Goal: Transaction & Acquisition: Purchase product/service

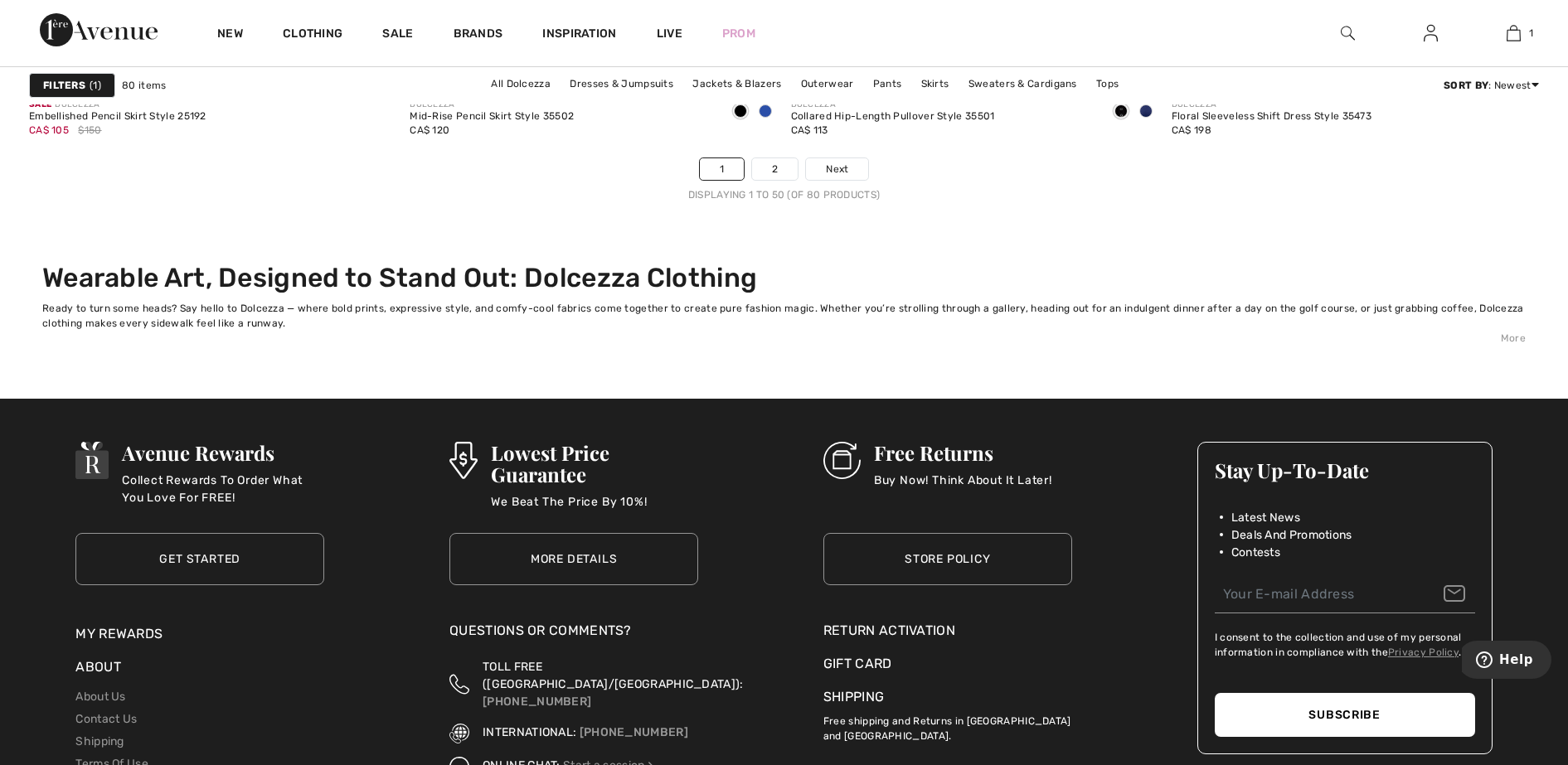
scroll to position [9829, 0]
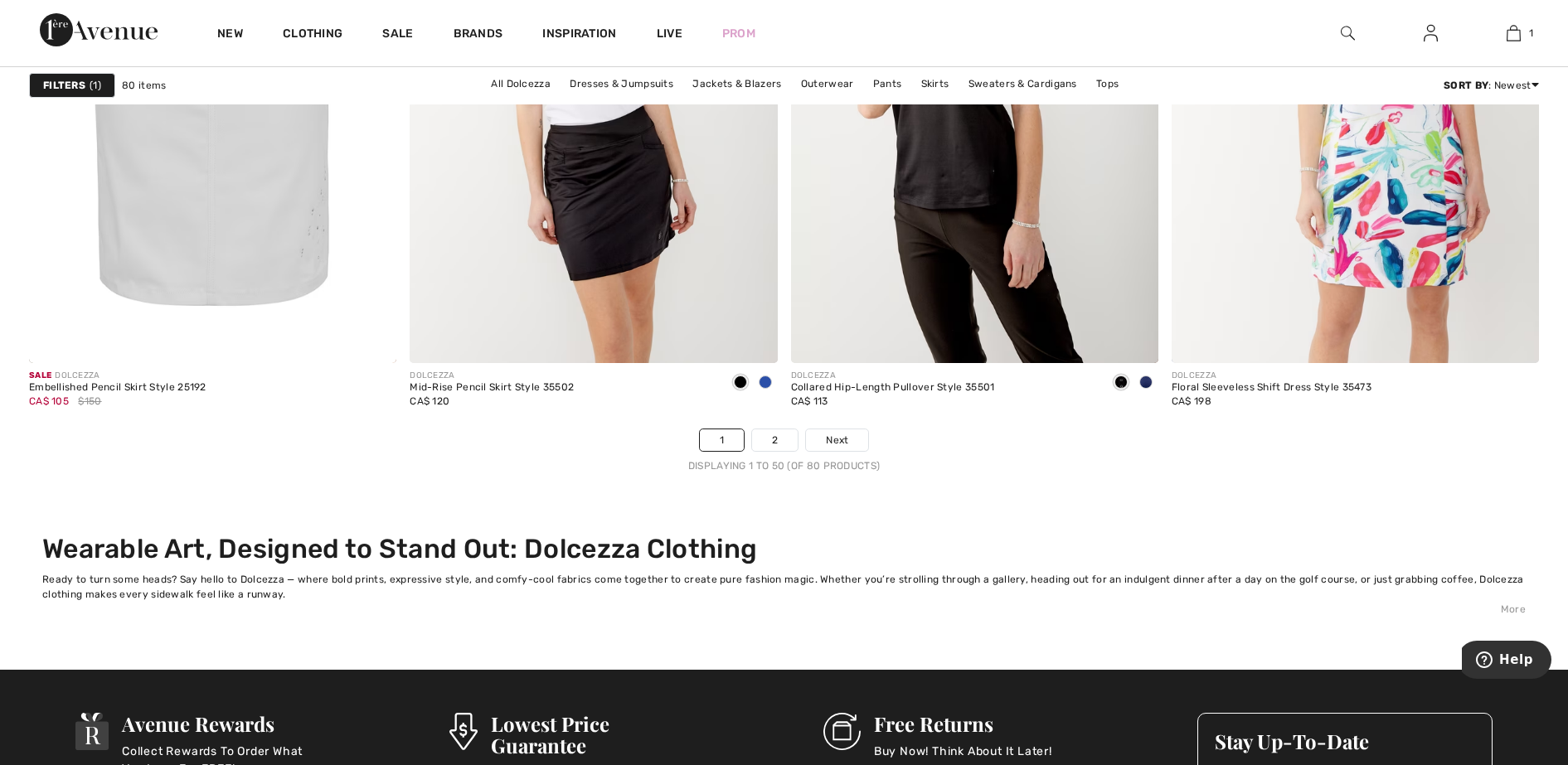
drag, startPoint x: 1575, startPoint y: 439, endPoint x: 8, endPoint y: 18, distance: 1622.6
click at [772, 442] on link "2" at bounding box center [774, 440] width 45 height 22
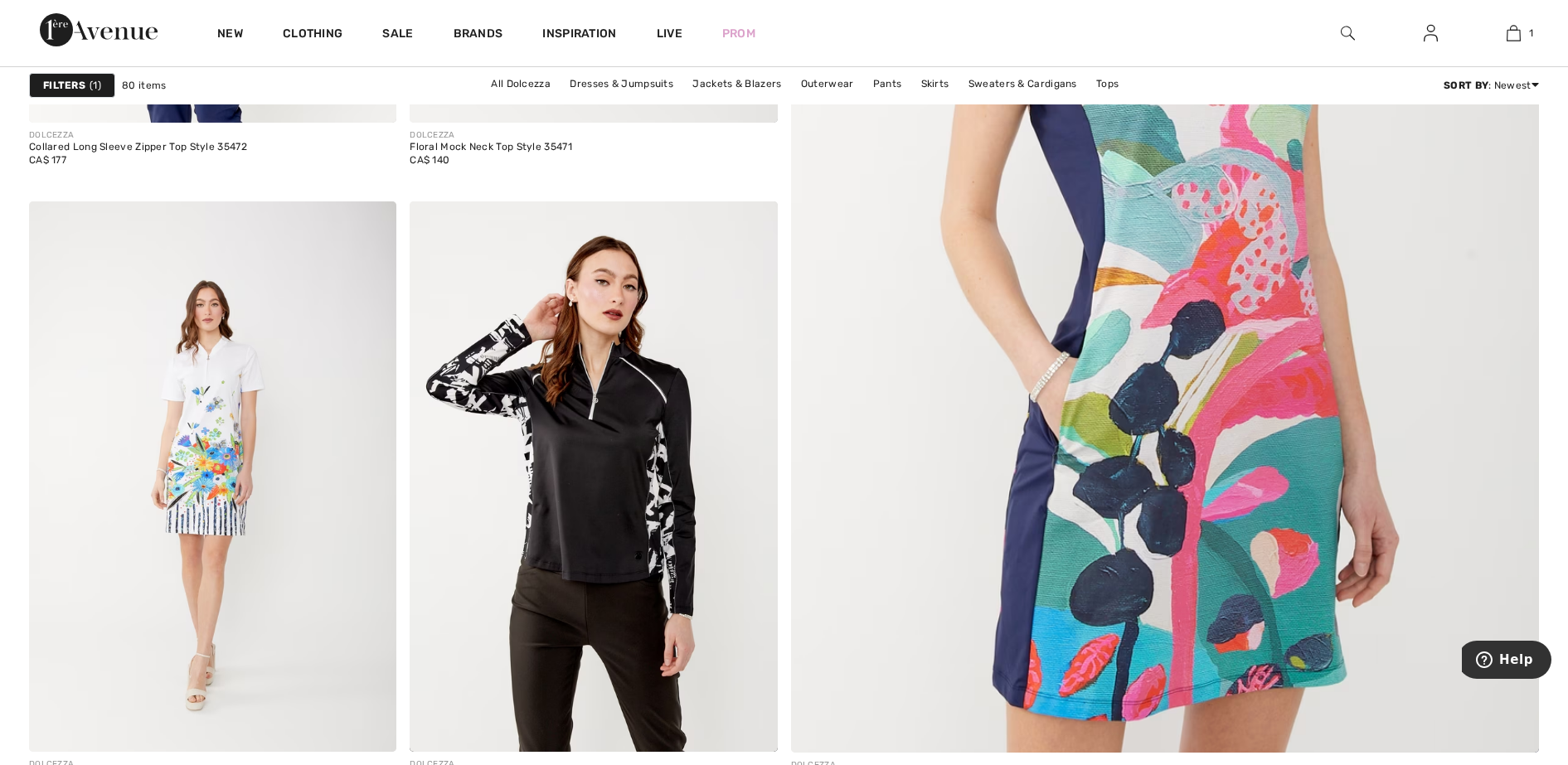
scroll to position [1188, 0]
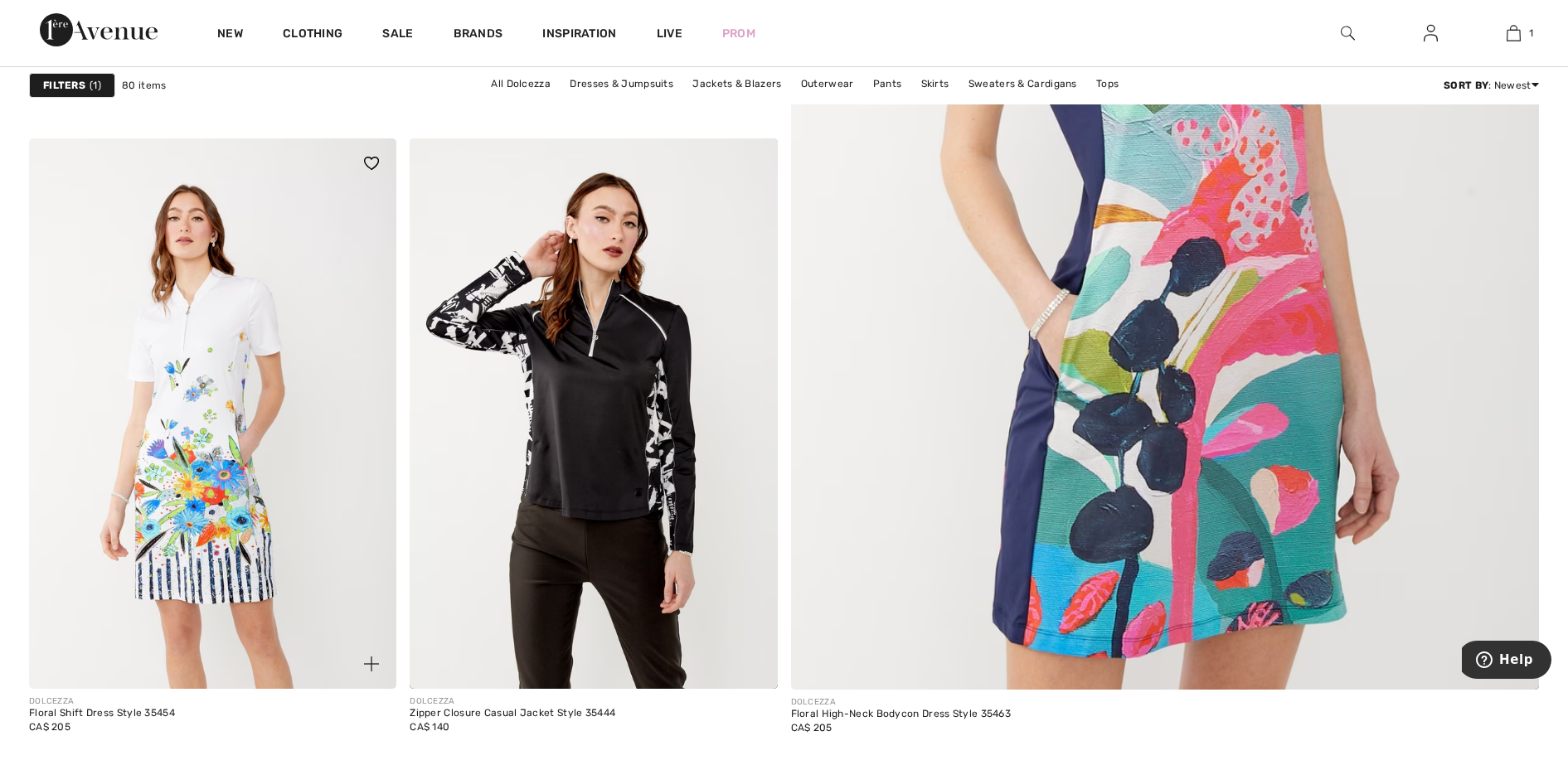
click at [196, 454] on img at bounding box center [213, 414] width 367 height 552
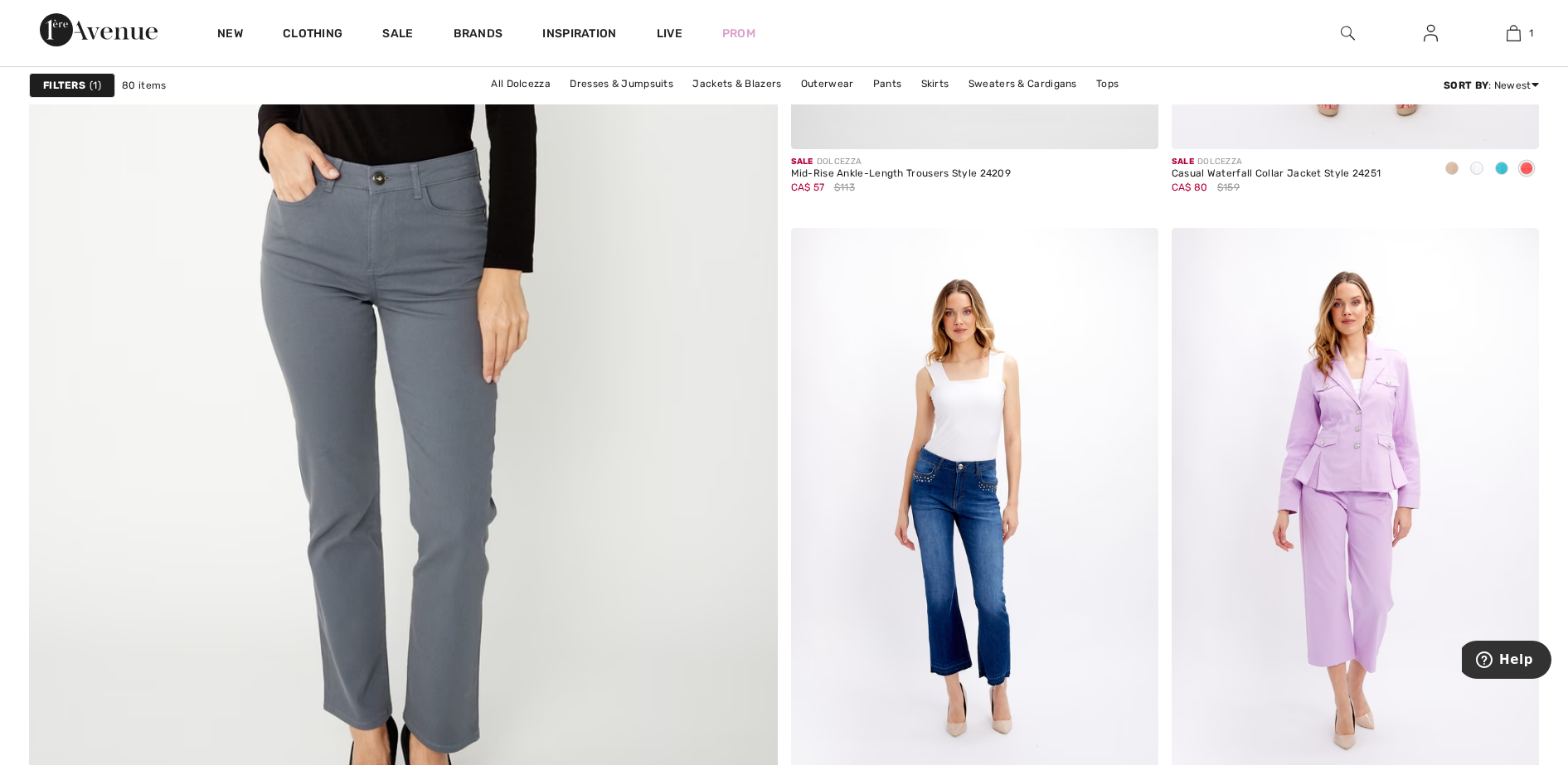
scroll to position [6475, 0]
